Goal: Transaction & Acquisition: Obtain resource

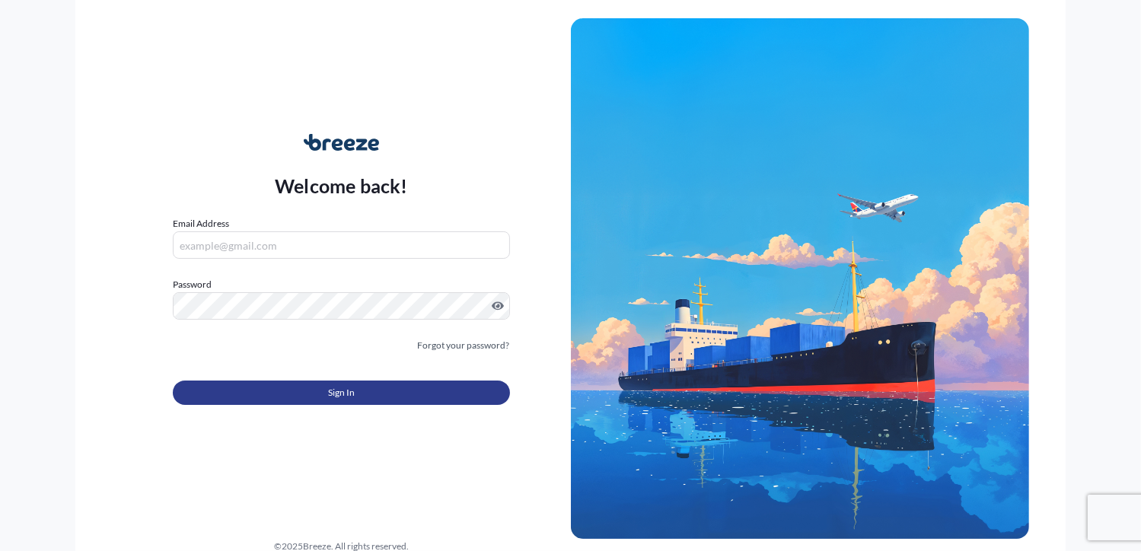
type input "[PERSON_NAME][EMAIL_ADDRESS][DOMAIN_NAME]"
click at [371, 386] on button "Sign In" at bounding box center [341, 392] width 336 height 24
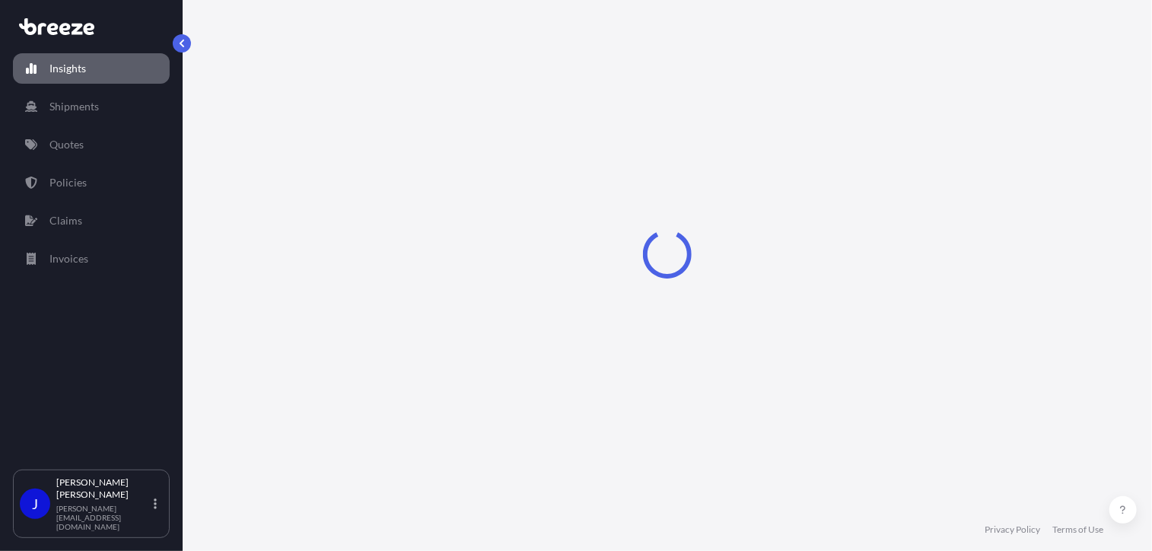
select select "2025"
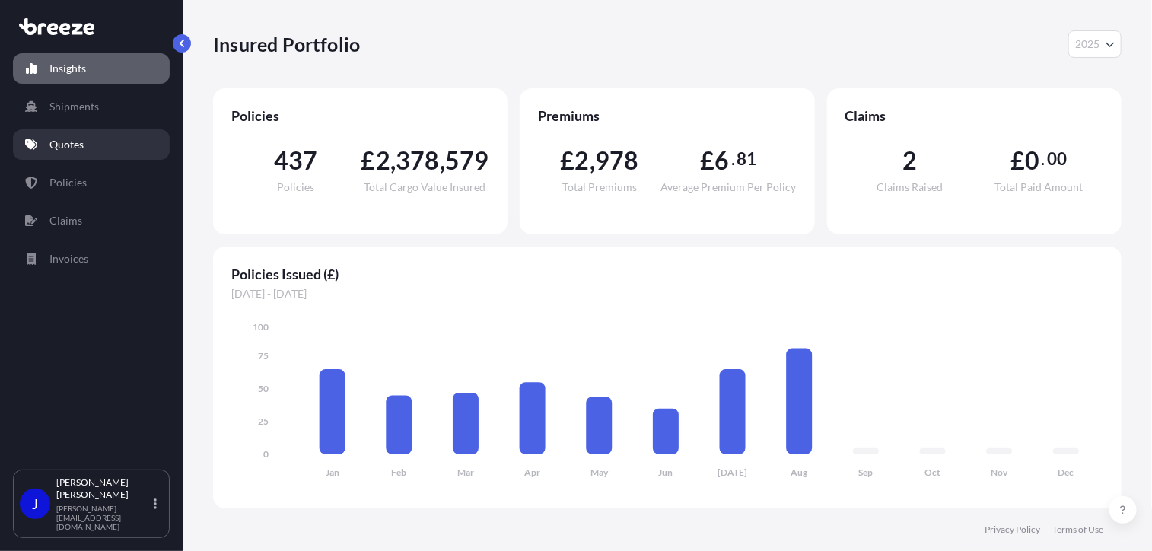
click at [73, 148] on p "Quotes" at bounding box center [66, 144] width 34 height 15
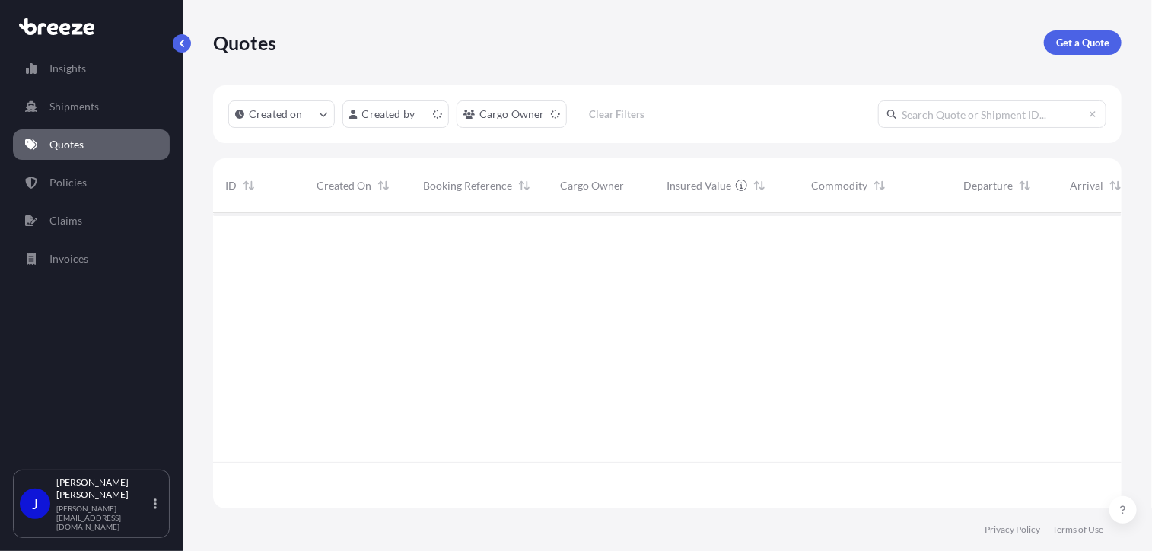
scroll to position [292, 897]
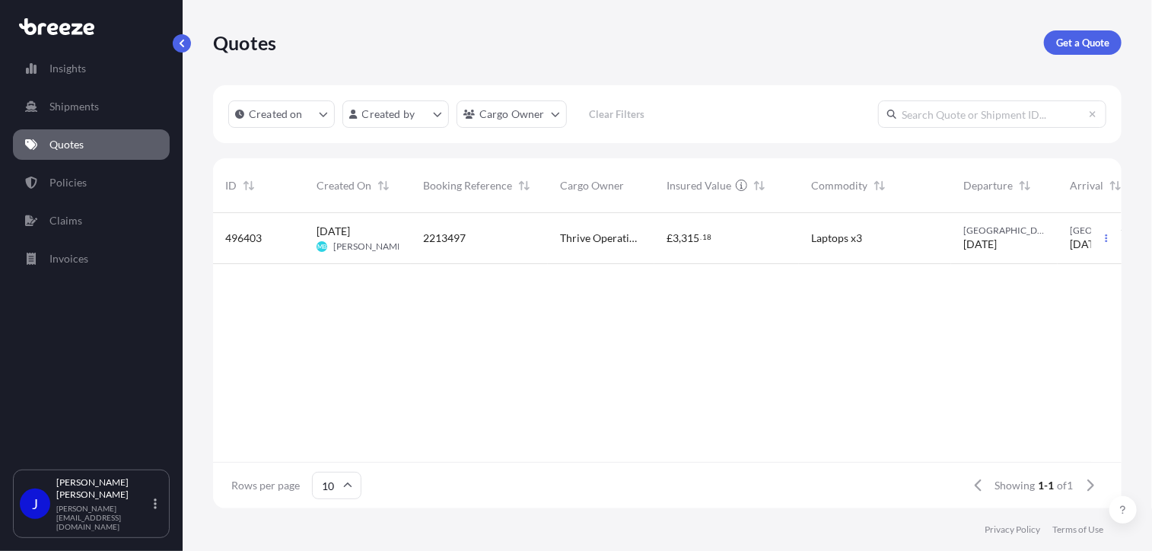
click at [1067, 57] on div "Quotes Get a Quote" at bounding box center [667, 42] width 908 height 85
click at [1071, 44] on p "Get a Quote" at bounding box center [1082, 42] width 53 height 15
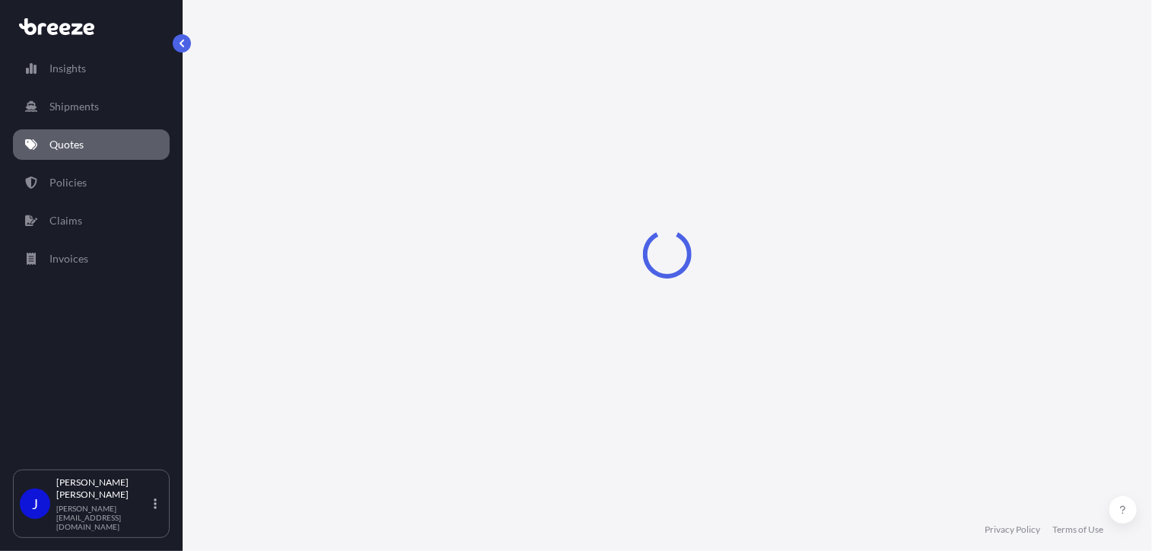
select select "Sea"
select select "1"
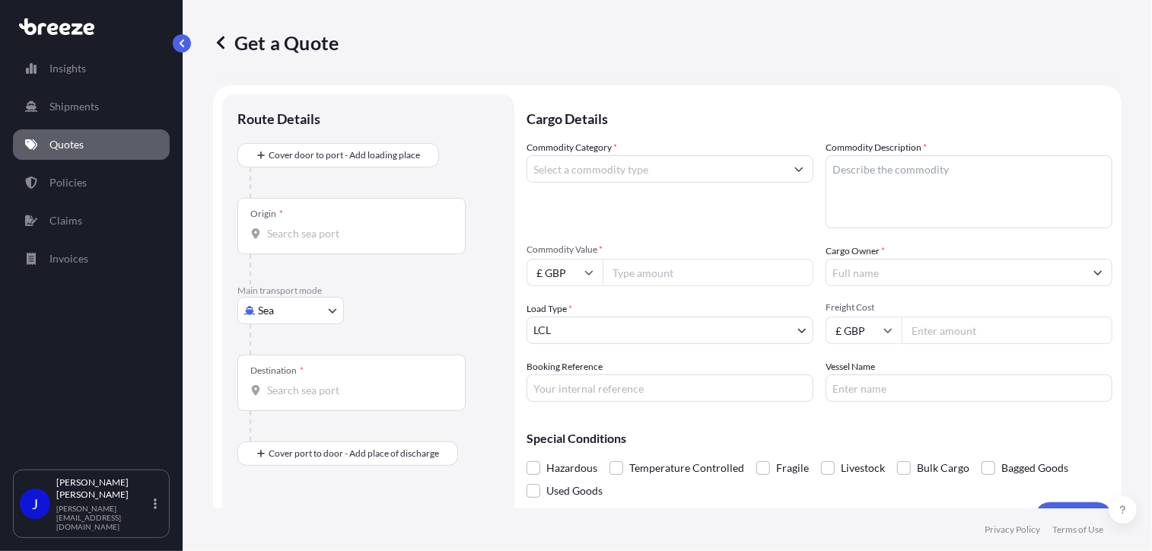
scroll to position [24, 0]
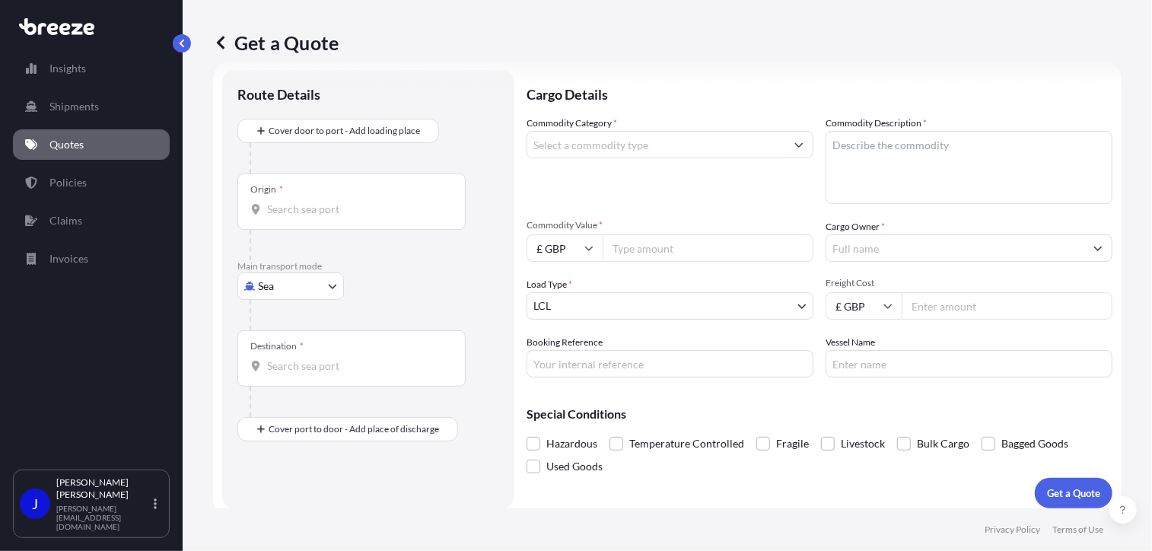
click at [336, 209] on input "Origin *" at bounding box center [357, 209] width 180 height 15
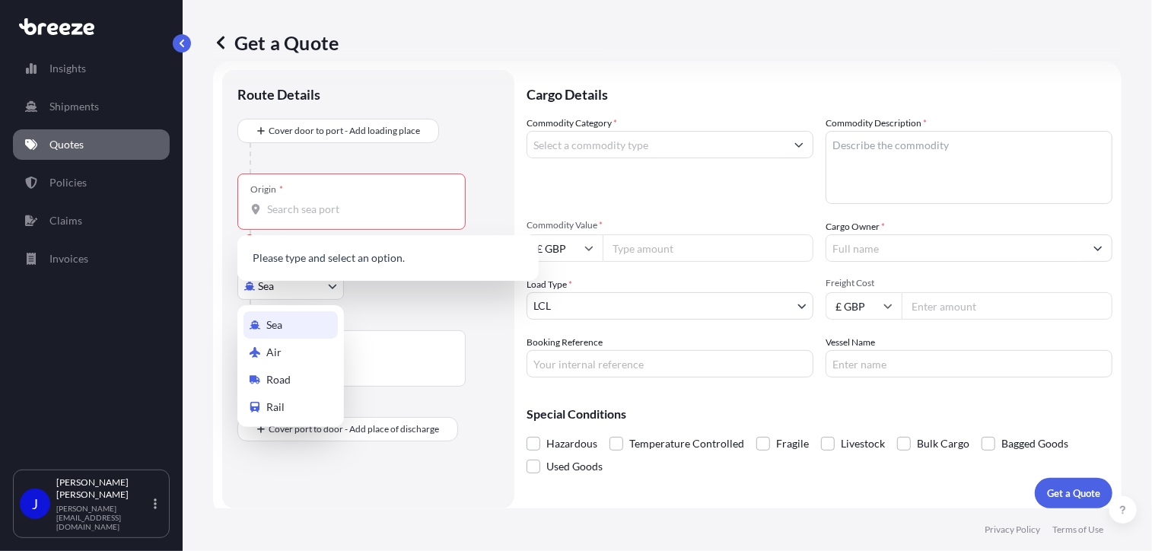
click at [313, 285] on body "0 options available. Insights Shipments Quotes Policies Claims Invoices J [PERS…" at bounding box center [576, 275] width 1152 height 551
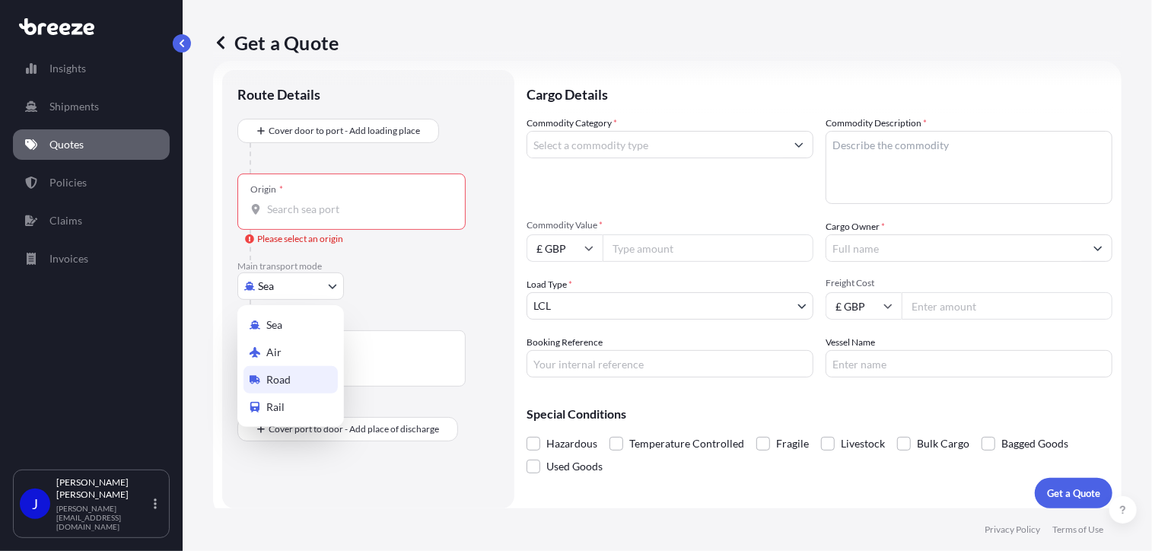
click at [289, 377] on span "Road" at bounding box center [278, 379] width 24 height 15
select select "Road"
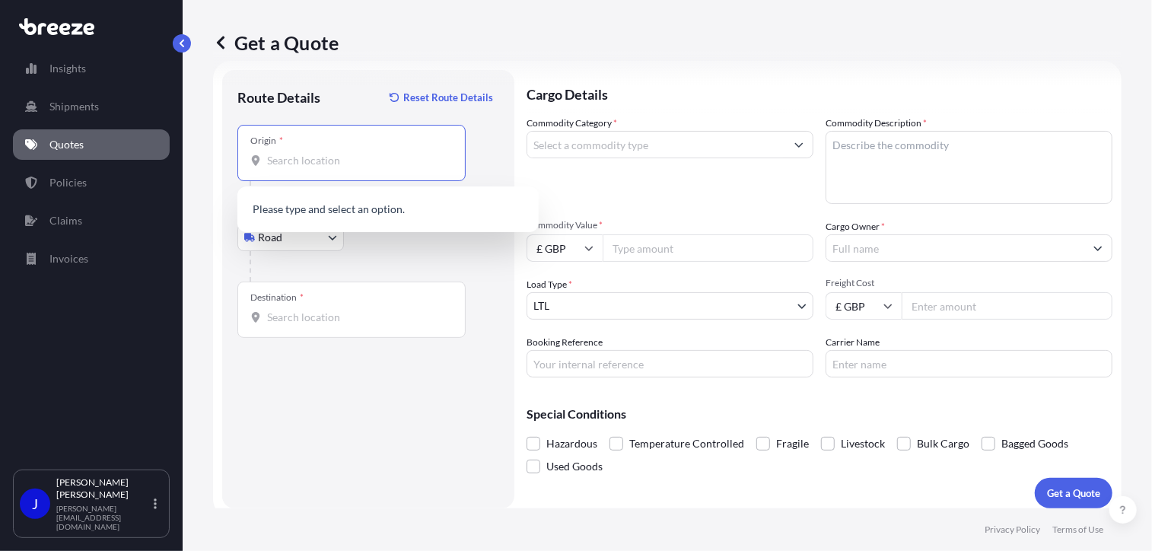
click at [310, 166] on input "Origin *" at bounding box center [357, 160] width 180 height 15
type input "w"
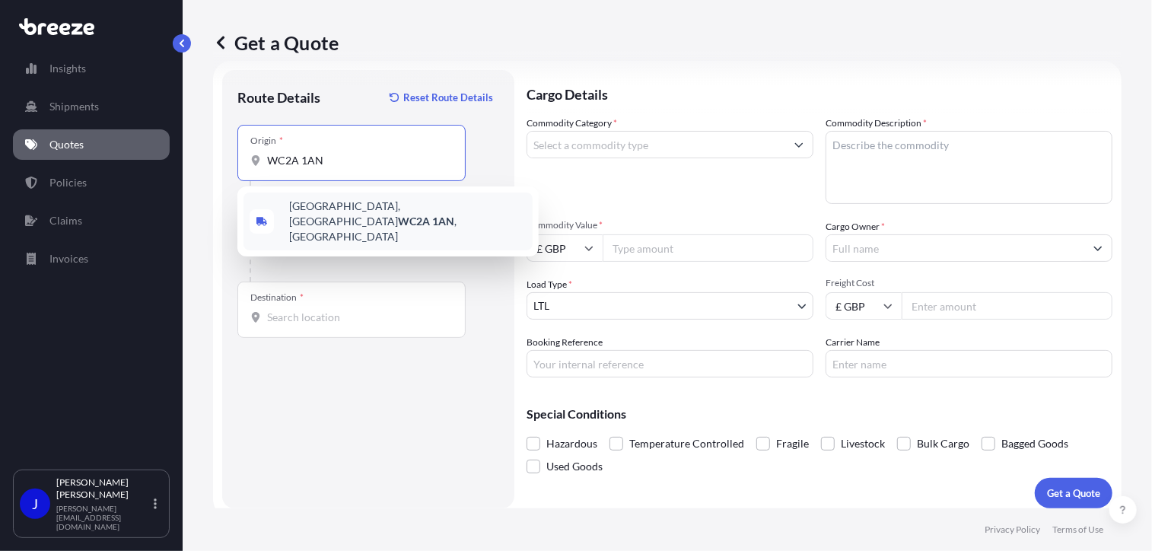
click at [425, 208] on span "[STREET_ADDRESS]" at bounding box center [407, 222] width 237 height 46
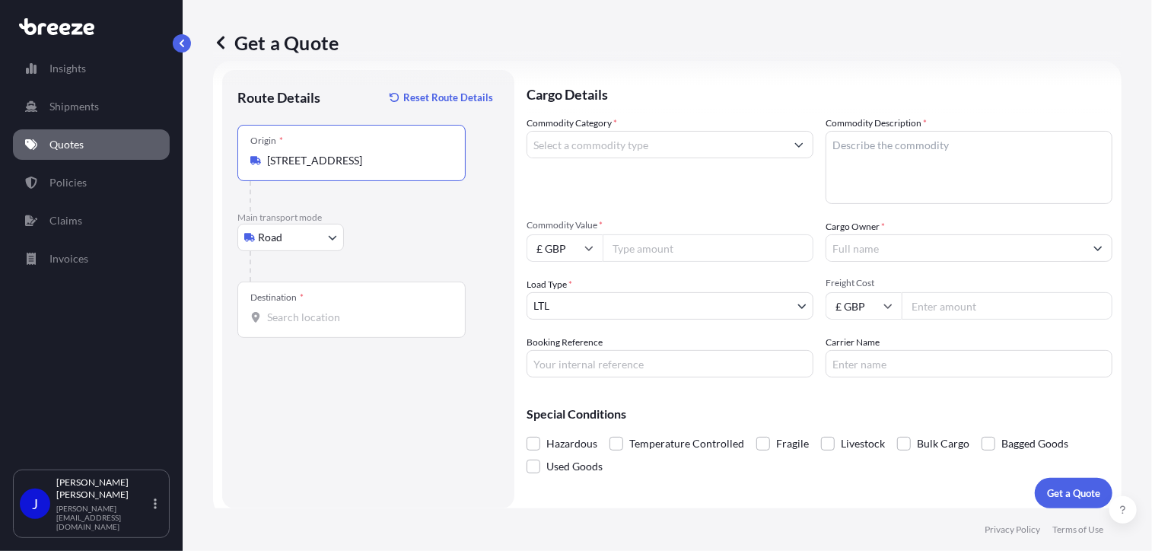
type input "[STREET_ADDRESS]"
click at [365, 328] on div "Destination *" at bounding box center [351, 310] width 228 height 56
click at [365, 325] on input "Destination *" at bounding box center [357, 317] width 180 height 15
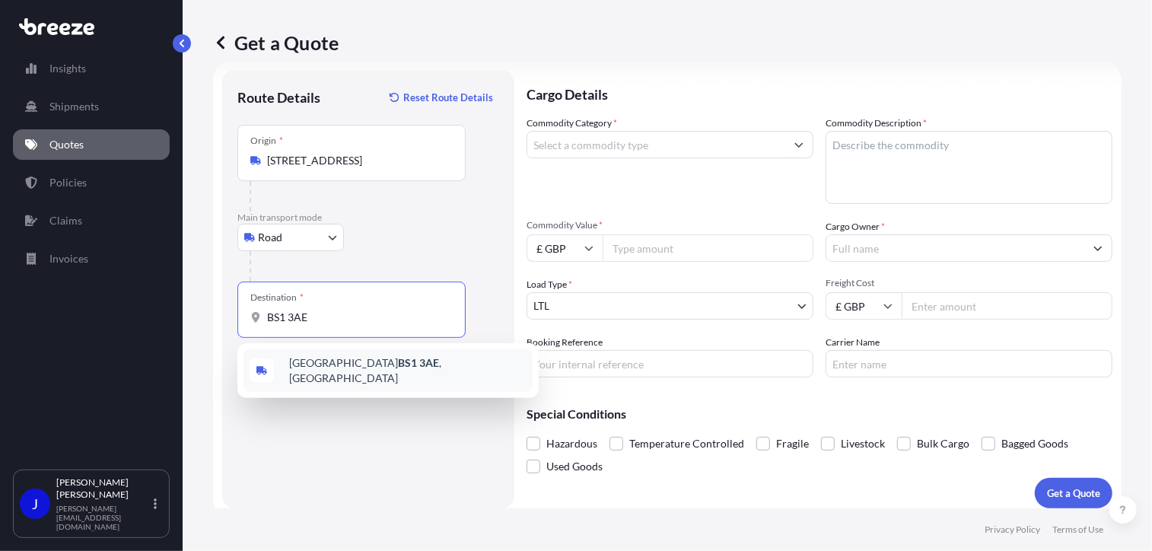
click at [402, 366] on div "Bristol BS1 3AE , [GEOGRAPHIC_DATA]" at bounding box center [387, 370] width 289 height 43
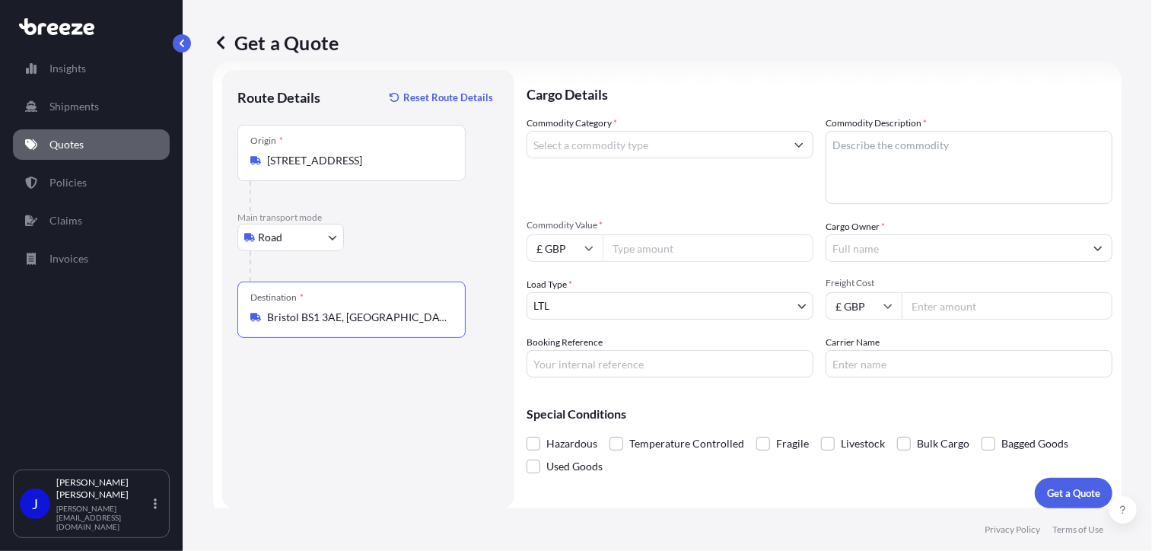
type input "Bristol BS1 3AE, [GEOGRAPHIC_DATA]"
click at [635, 147] on input "Commodity Category *" at bounding box center [656, 144] width 258 height 27
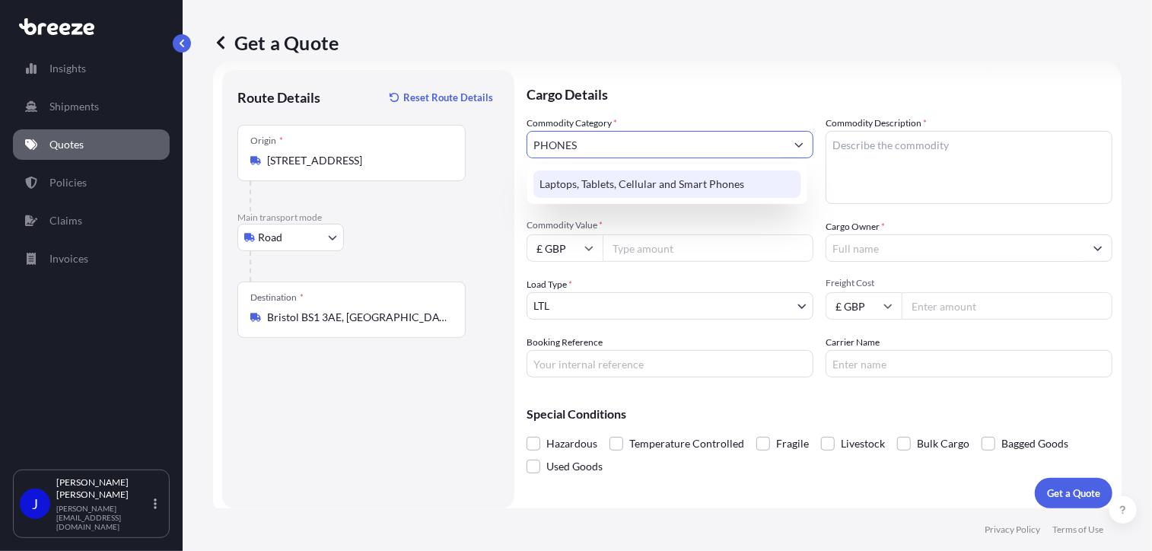
click at [708, 180] on div "Laptops, Tablets, Cellular and Smart Phones" at bounding box center [667, 183] width 268 height 27
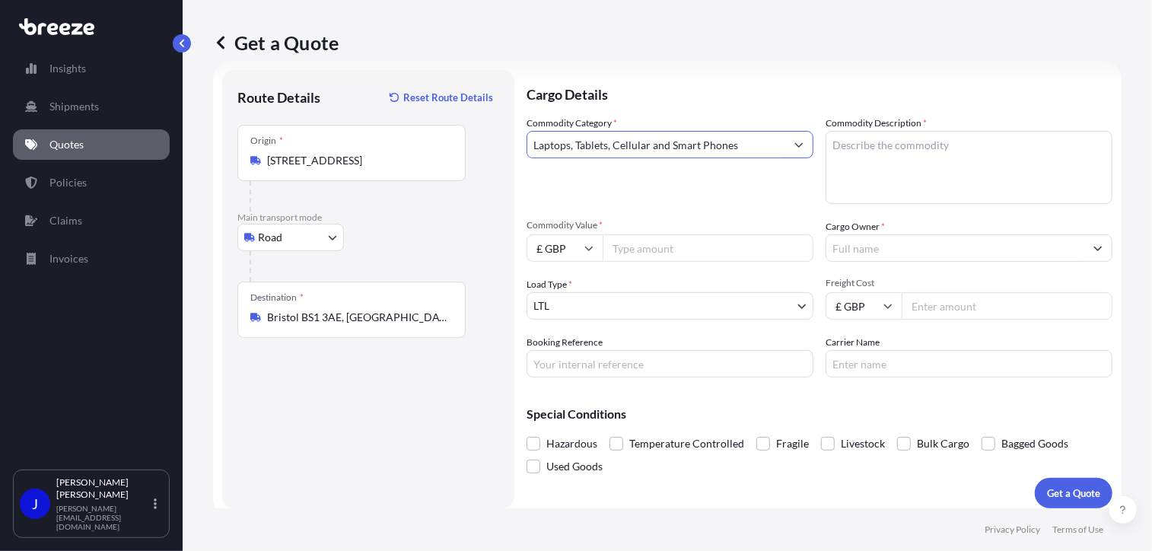
type input "Laptops, Tablets, Cellular and Smart Phones"
click at [864, 157] on textarea "Commodity Description *" at bounding box center [969, 167] width 287 height 73
type textarea "MOBILE PHONES"
click at [679, 252] on input "Commodity Value *" at bounding box center [708, 247] width 211 height 27
type input "2400"
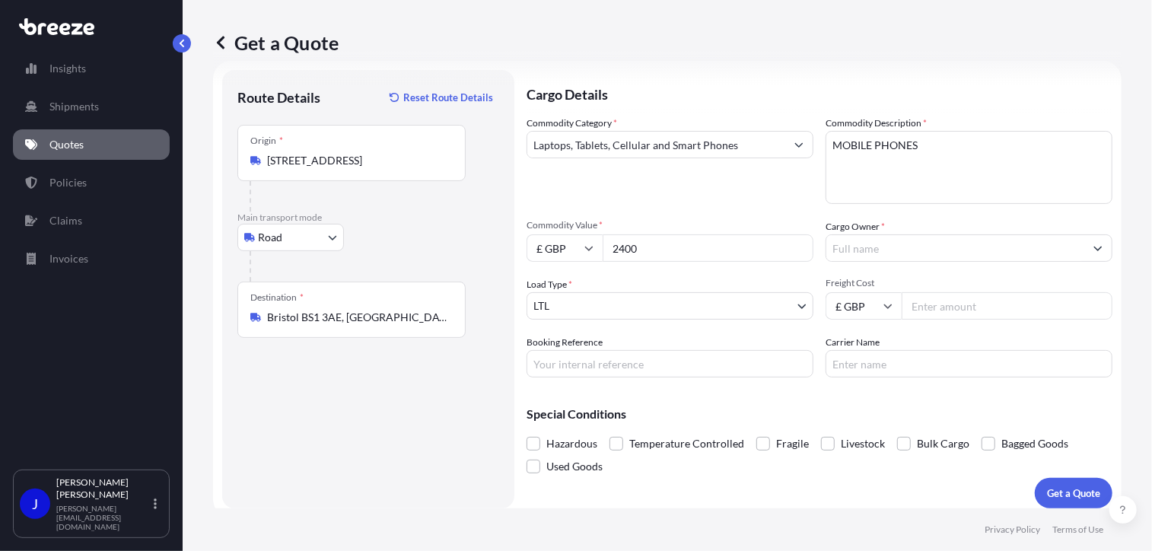
click at [845, 234] on input "Cargo Owner *" at bounding box center [955, 247] width 258 height 27
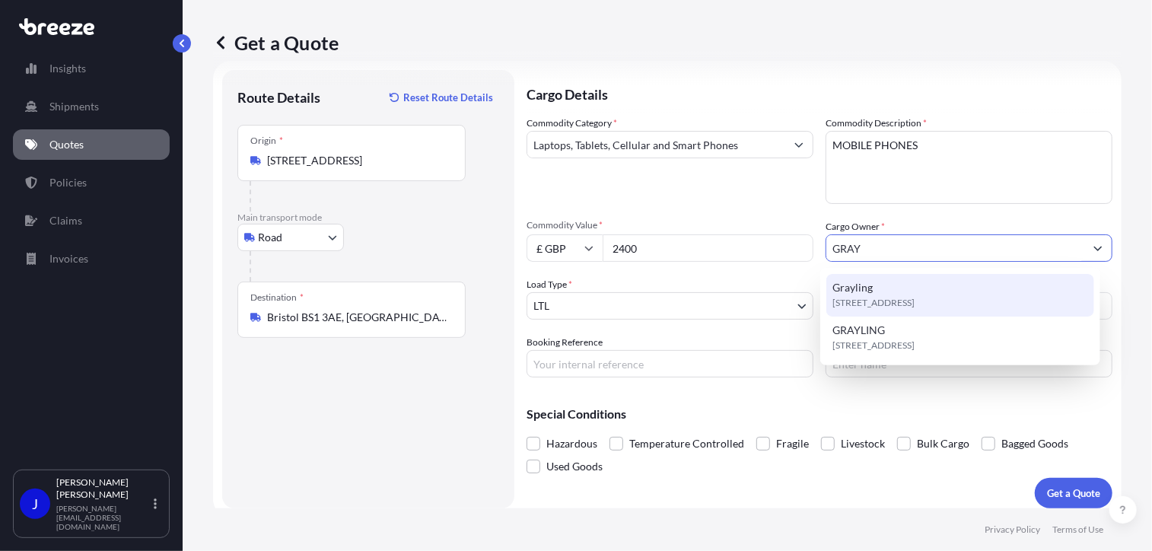
click at [869, 282] on span "Grayling" at bounding box center [852, 287] width 40 height 15
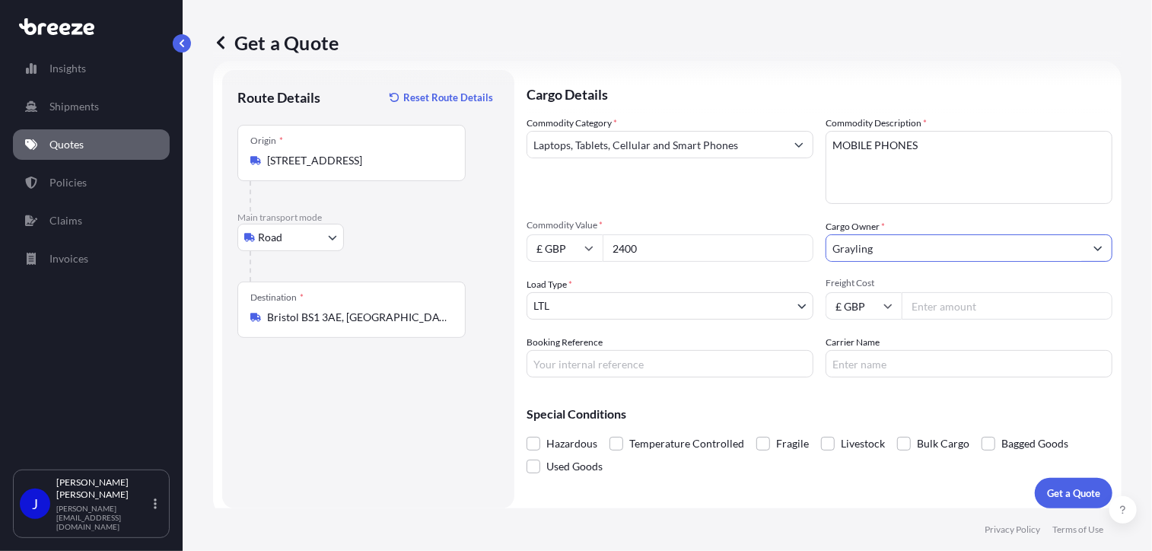
type input "Grayling"
click at [568, 367] on input "Booking Reference" at bounding box center [670, 363] width 287 height 27
click at [585, 363] on input "Booking Reference" at bounding box center [670, 363] width 287 height 27
paste input "2216448"
type input "2216448"
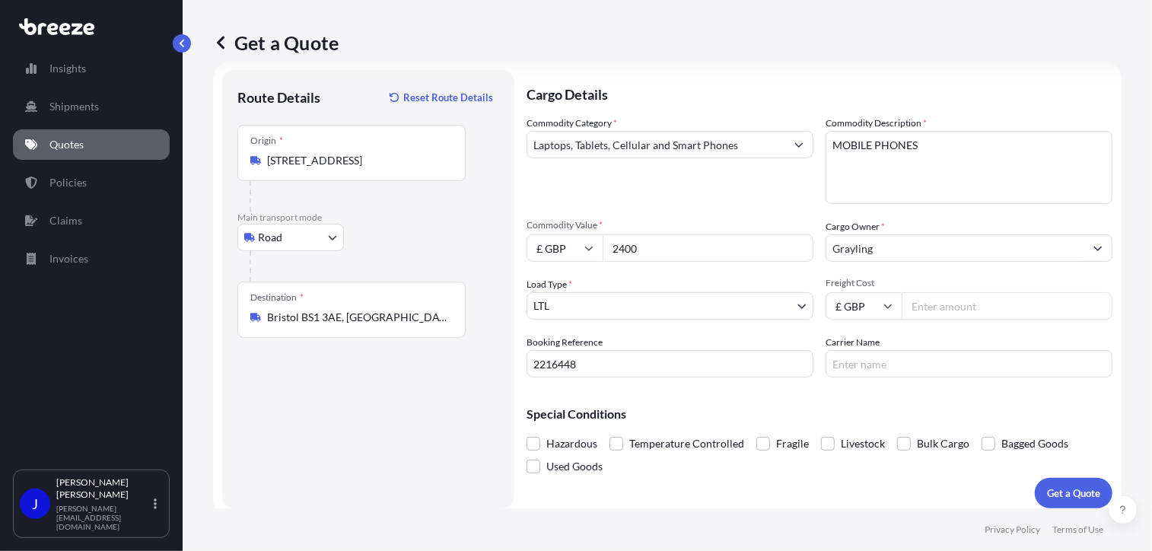
click at [930, 316] on input "Freight Cost" at bounding box center [1007, 305] width 211 height 27
click at [934, 307] on input "Freight Cost" at bounding box center [1007, 305] width 211 height 27
type input "12.86"
click at [1061, 495] on p "Get a Quote" at bounding box center [1073, 492] width 53 height 15
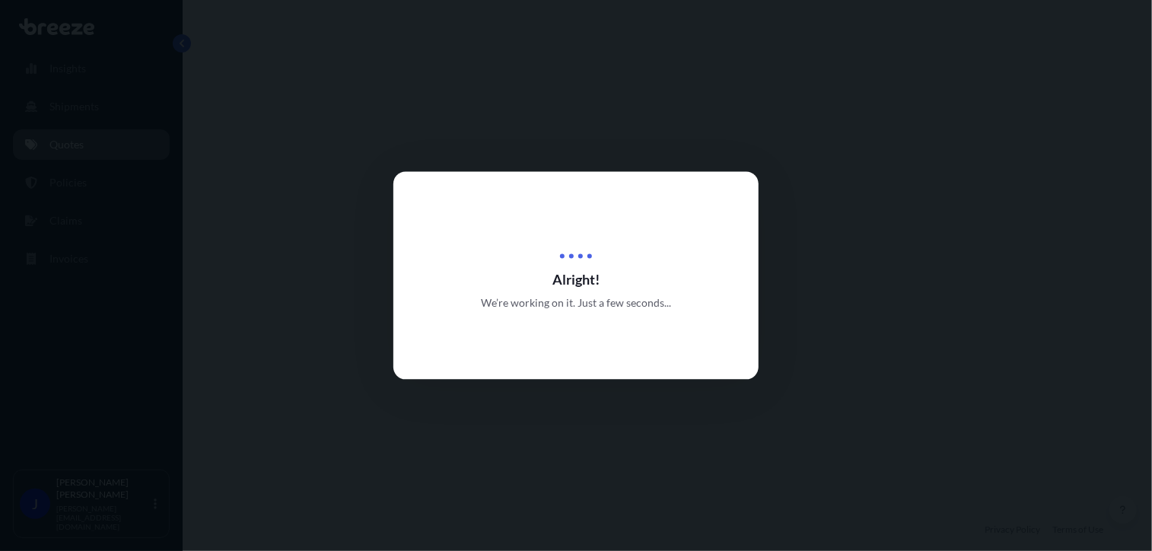
select select "Road"
select select "1"
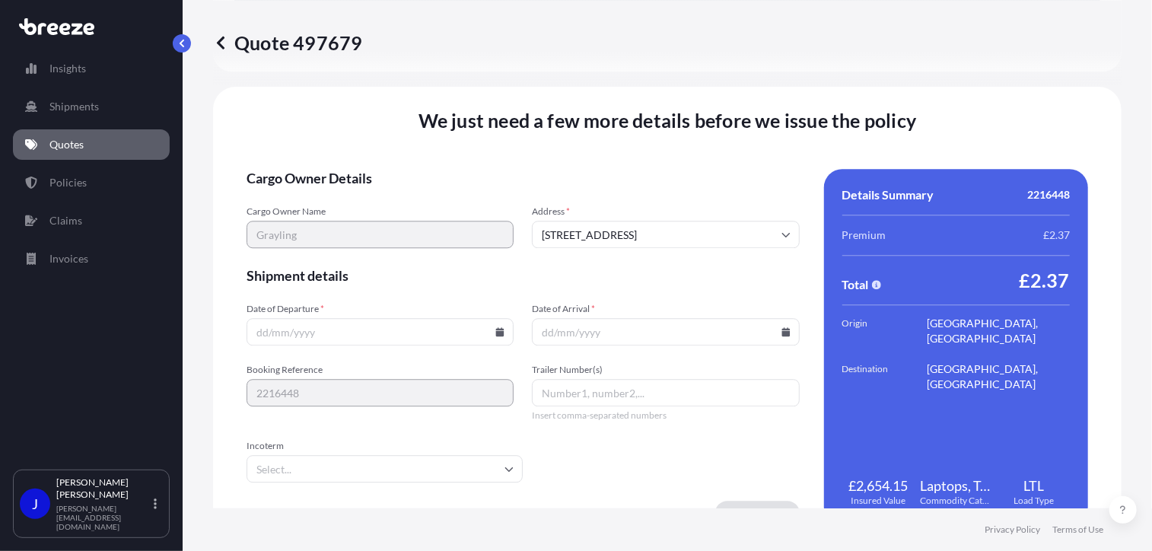
scroll to position [1897, 0]
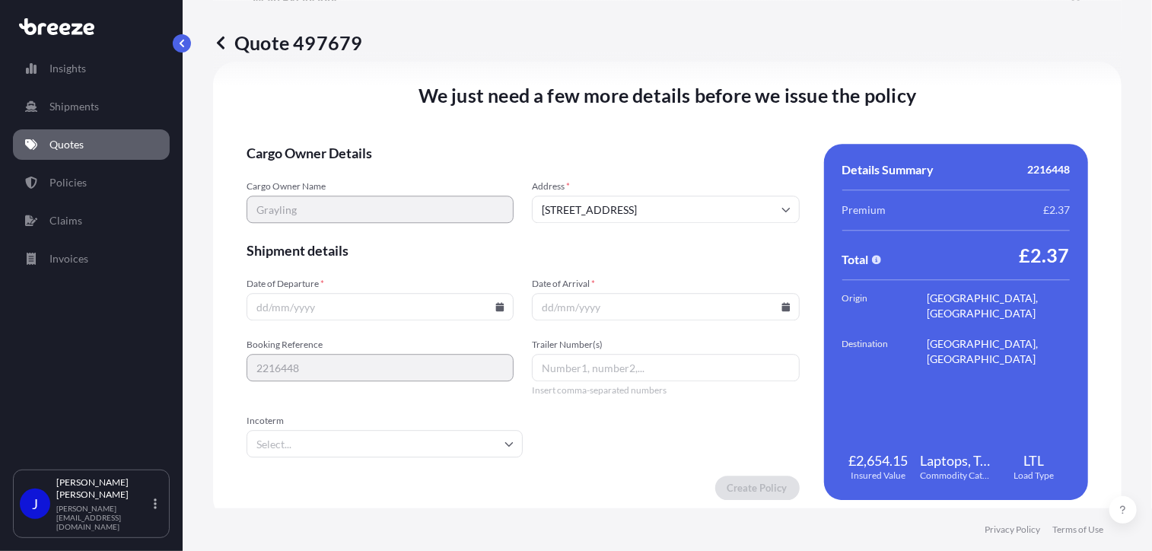
click at [499, 303] on icon at bounding box center [500, 306] width 8 height 9
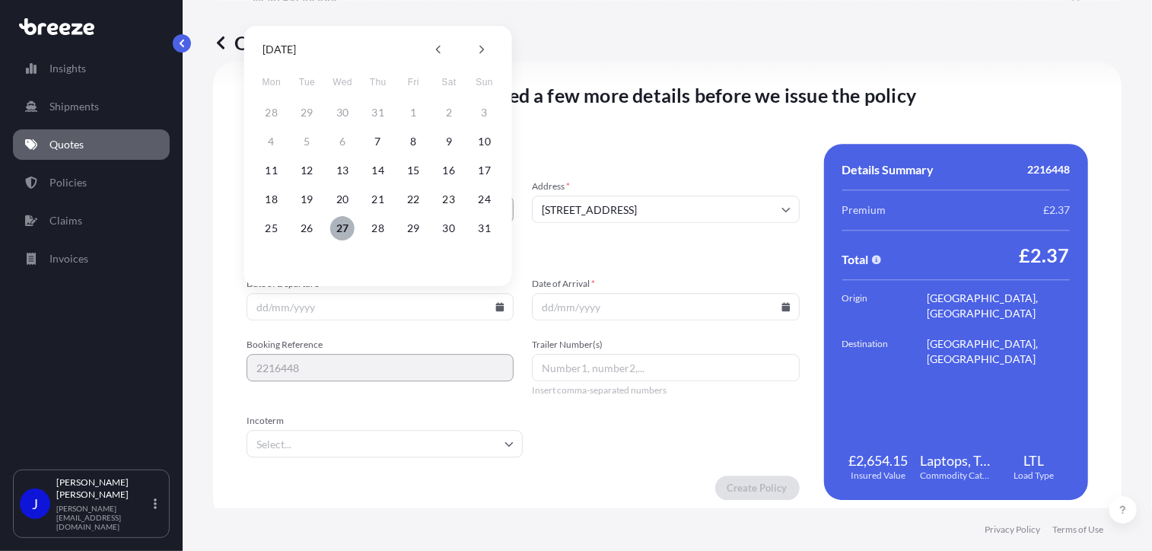
click at [339, 224] on button "27" at bounding box center [342, 228] width 24 height 24
type input "[DATE]"
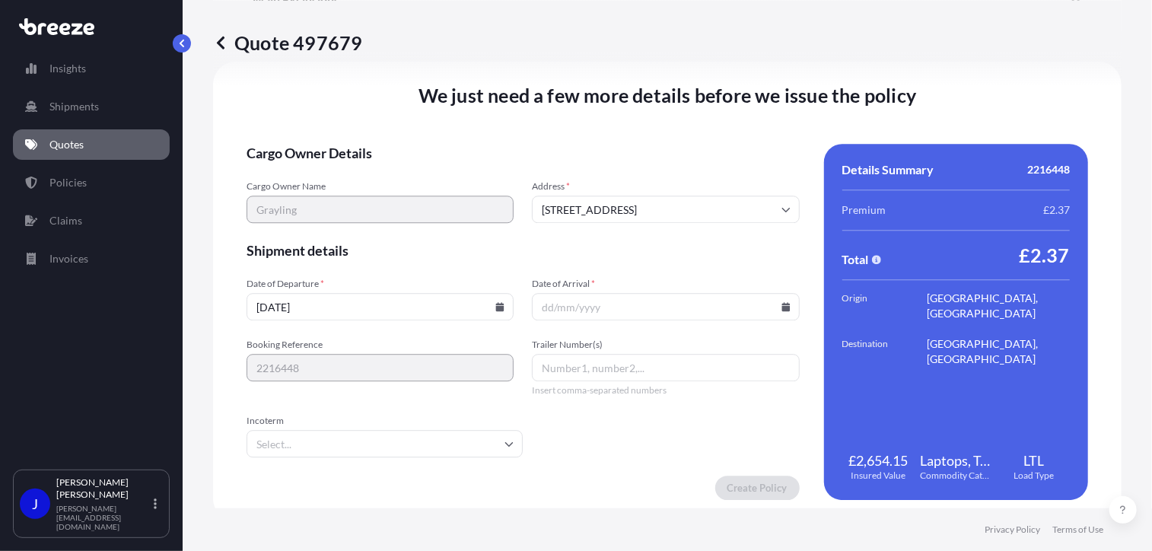
click at [782, 305] on icon at bounding box center [785, 306] width 8 height 9
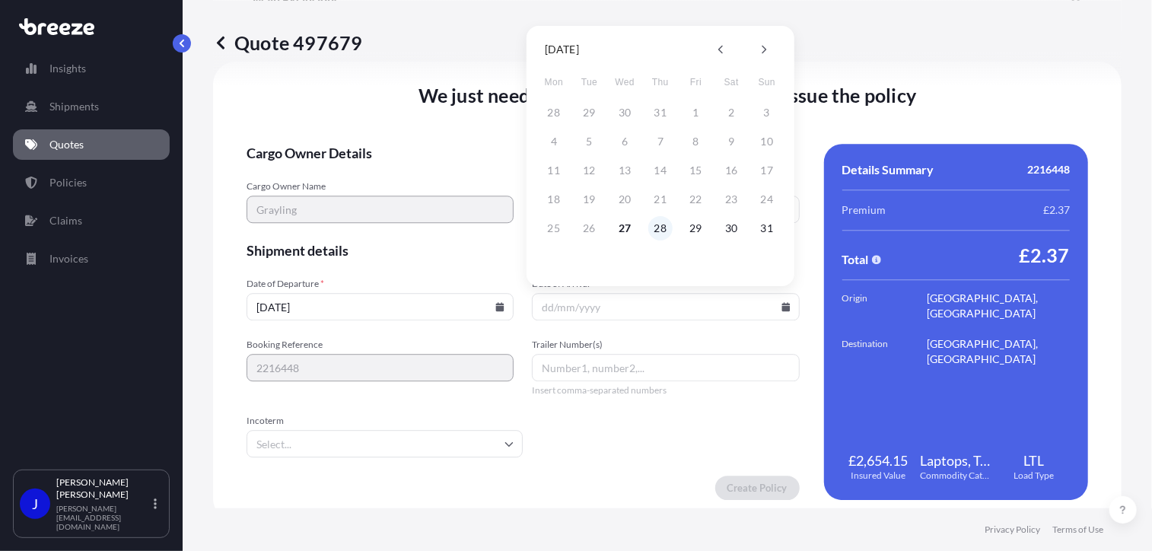
click at [663, 224] on button "28" at bounding box center [660, 228] width 24 height 24
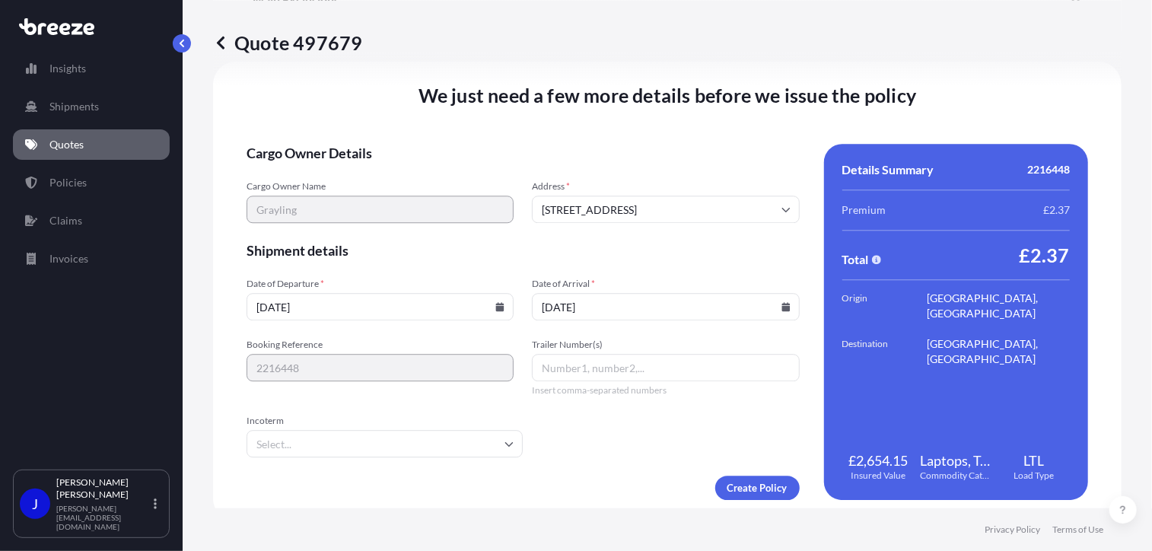
type input "[DATE]"
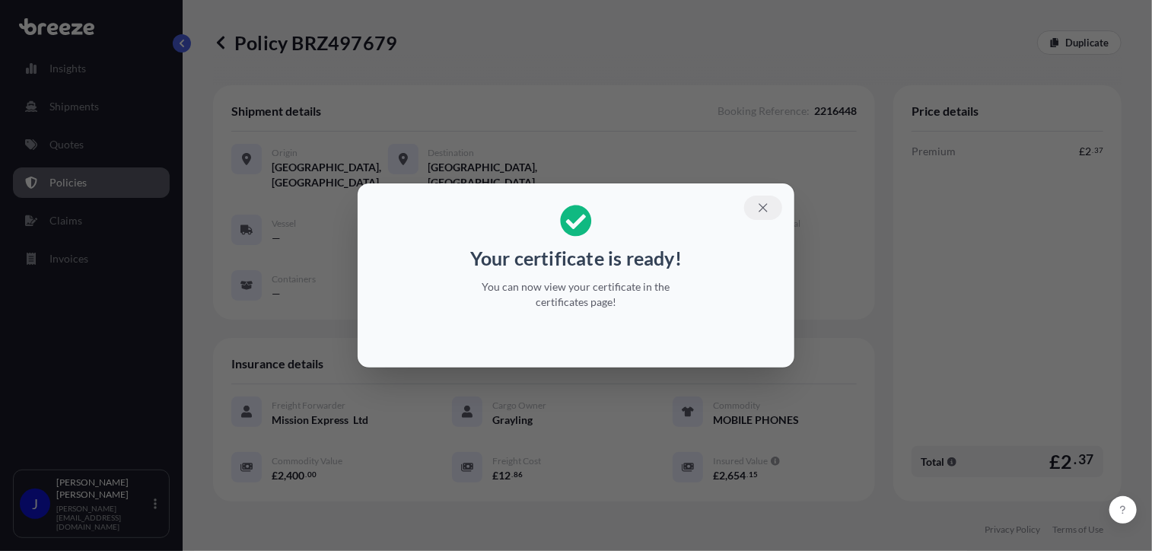
click at [761, 206] on icon "button" at bounding box center [763, 208] width 14 height 14
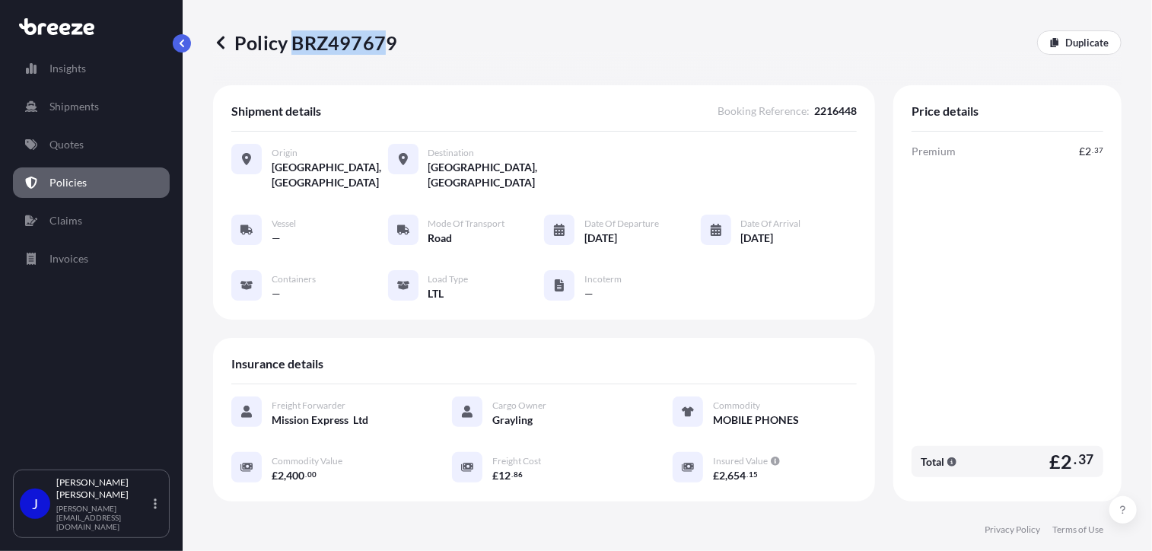
drag, startPoint x: 295, startPoint y: 43, endPoint x: 390, endPoint y: 40, distance: 94.4
click at [390, 40] on p "Policy BRZ497679" at bounding box center [305, 42] width 184 height 24
drag, startPoint x: 390, startPoint y: 40, endPoint x: 296, endPoint y: 55, distance: 94.8
click at [340, 67] on div "Policy BRZ497679 Duplicate" at bounding box center [667, 42] width 908 height 85
click at [293, 45] on p "Policy BRZ497679" at bounding box center [305, 42] width 184 height 24
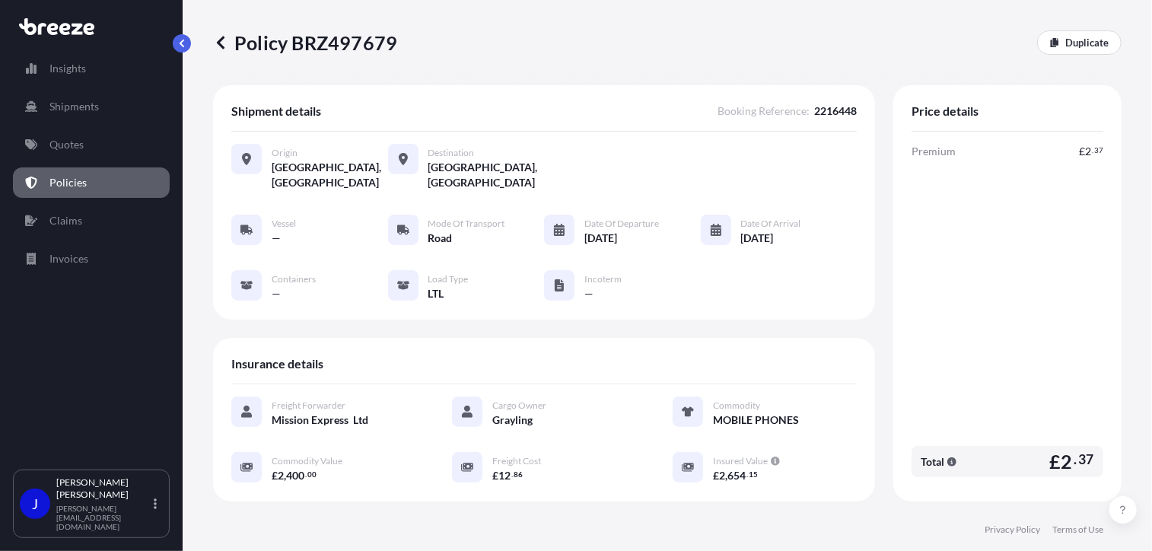
click at [288, 52] on p "Policy BRZ497679" at bounding box center [305, 42] width 184 height 24
drag, startPoint x: 292, startPoint y: 38, endPoint x: 395, endPoint y: 43, distance: 102.9
click at [395, 43] on p "Policy BRZ497679" at bounding box center [305, 42] width 184 height 24
drag, startPoint x: 395, startPoint y: 43, endPoint x: 300, endPoint y: 55, distance: 95.8
click at [345, 60] on div "Policy BRZ497679 Duplicate" at bounding box center [667, 42] width 908 height 85
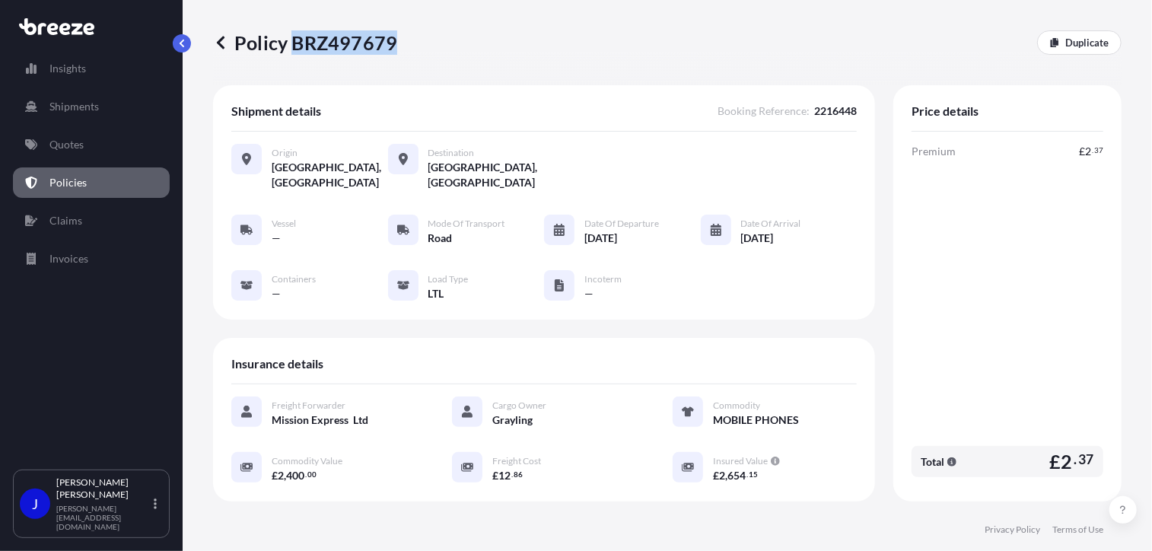
drag, startPoint x: 292, startPoint y: 40, endPoint x: 394, endPoint y: 38, distance: 102.0
click at [394, 38] on p "Policy BRZ497679" at bounding box center [305, 42] width 184 height 24
drag, startPoint x: 394, startPoint y: 38, endPoint x: 381, endPoint y: 40, distance: 13.0
copy p "BRZ497679"
